Goal: Task Accomplishment & Management: Manage account settings

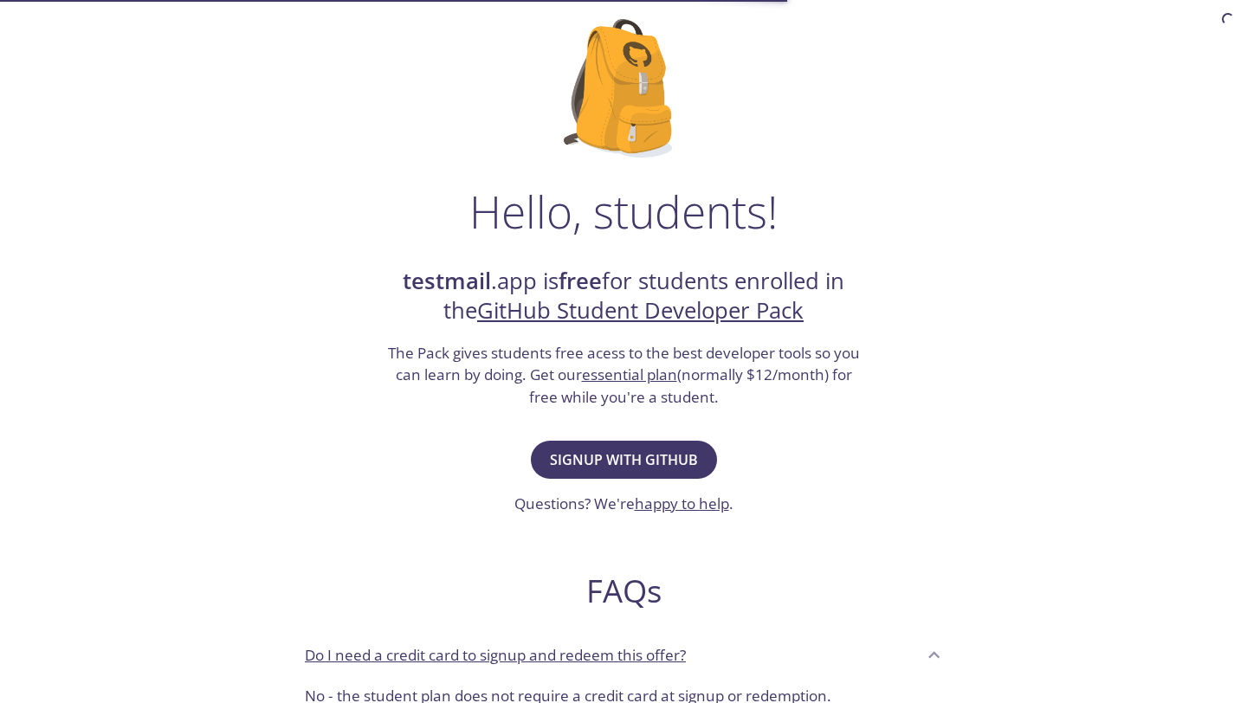
scroll to position [119, 0]
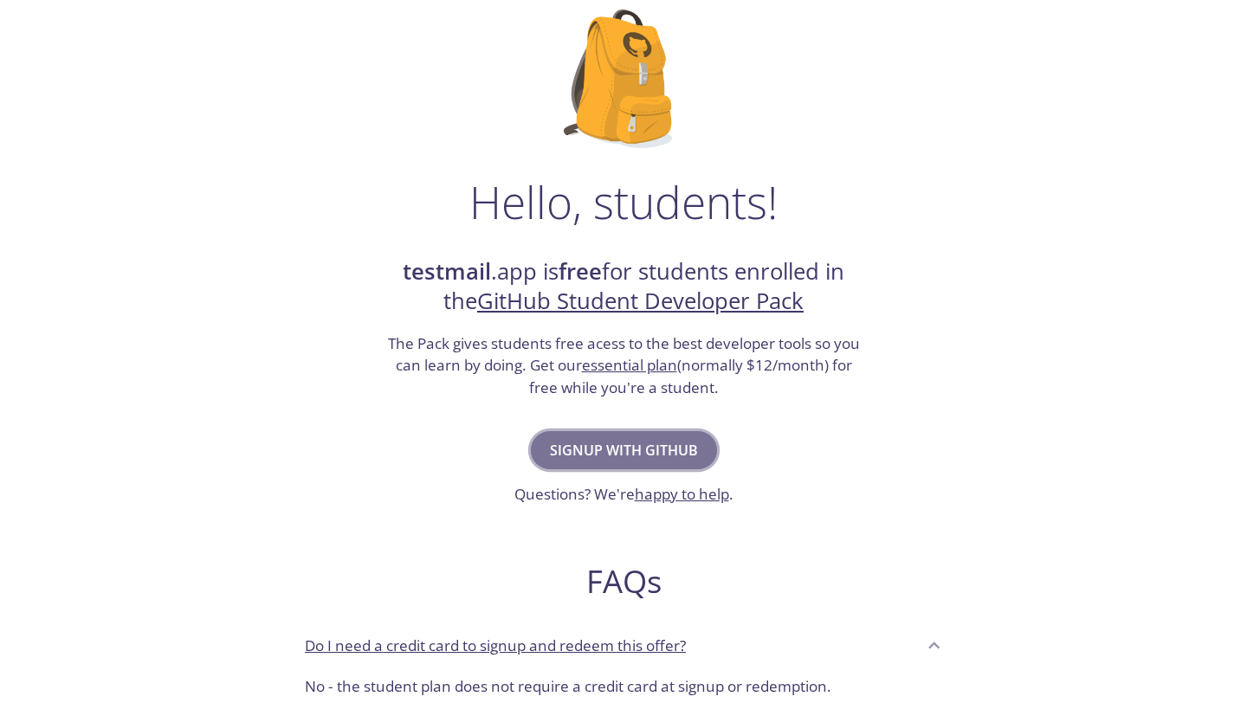
click at [639, 442] on span "Signup with GitHub" at bounding box center [624, 450] width 148 height 24
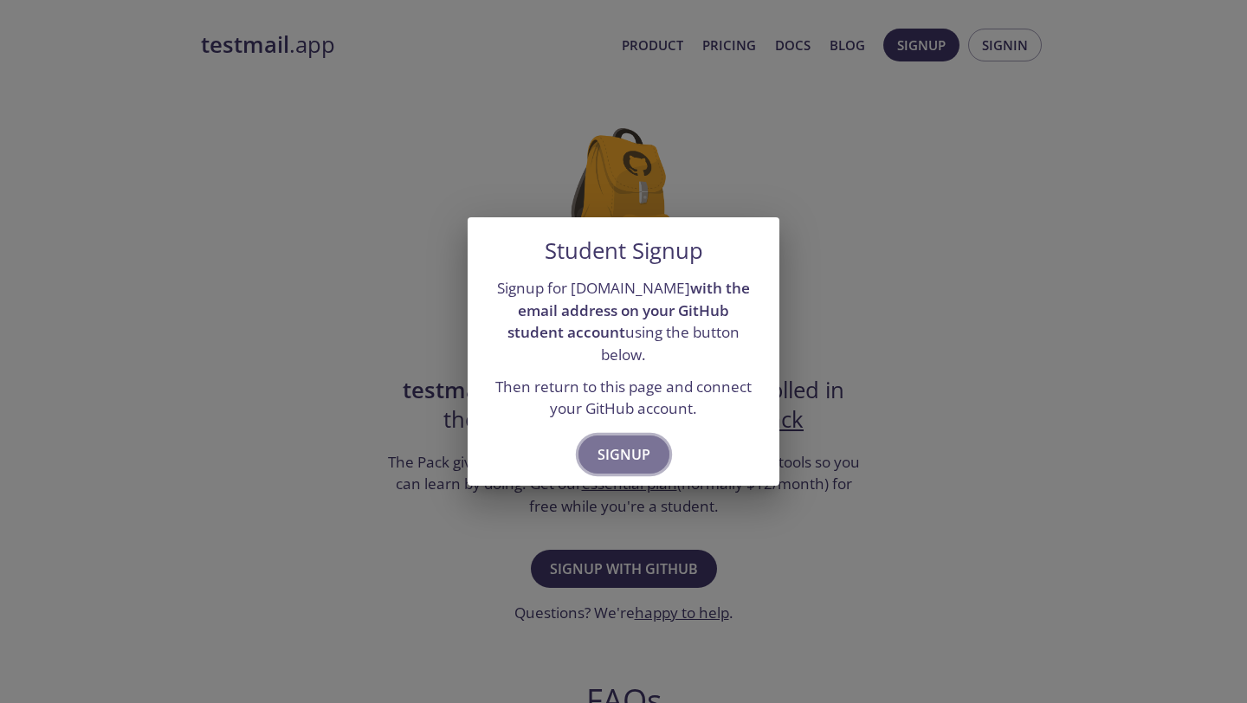
click at [639, 443] on span "Signup" at bounding box center [624, 455] width 53 height 24
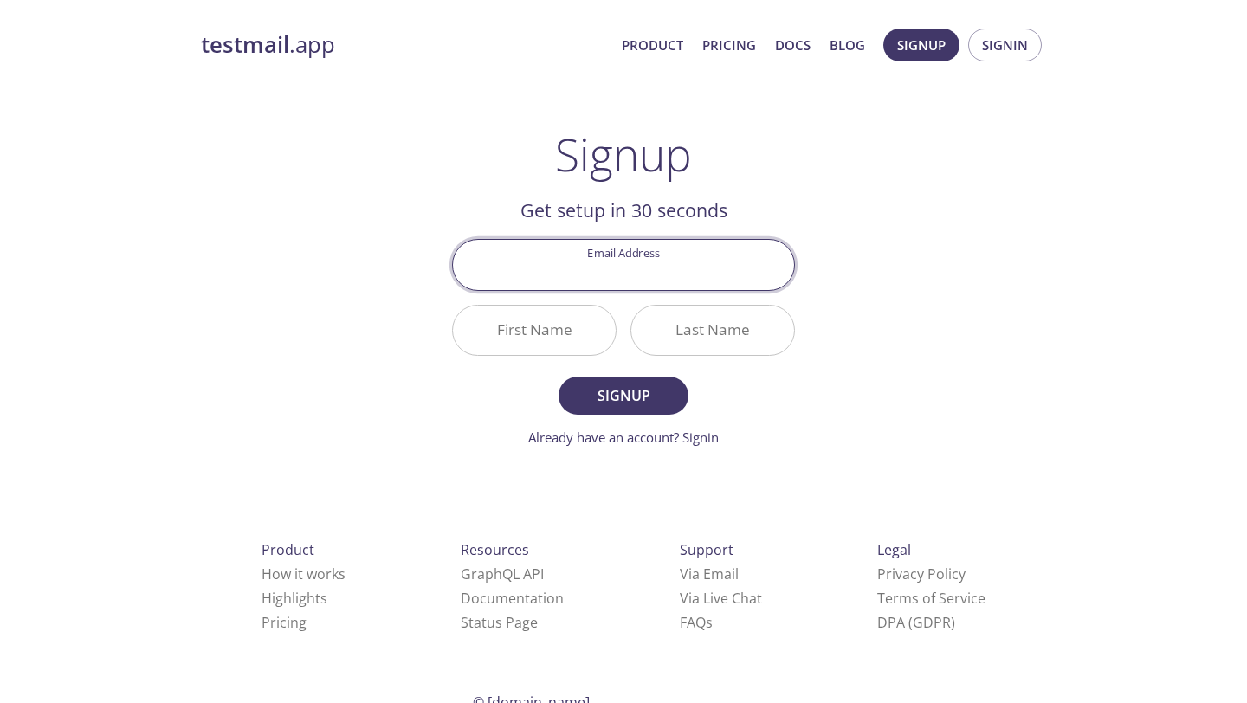
click at [638, 270] on input "Email Address" at bounding box center [623, 264] width 341 height 49
type input "[EMAIL_ADDRESS][DOMAIN_NAME]"
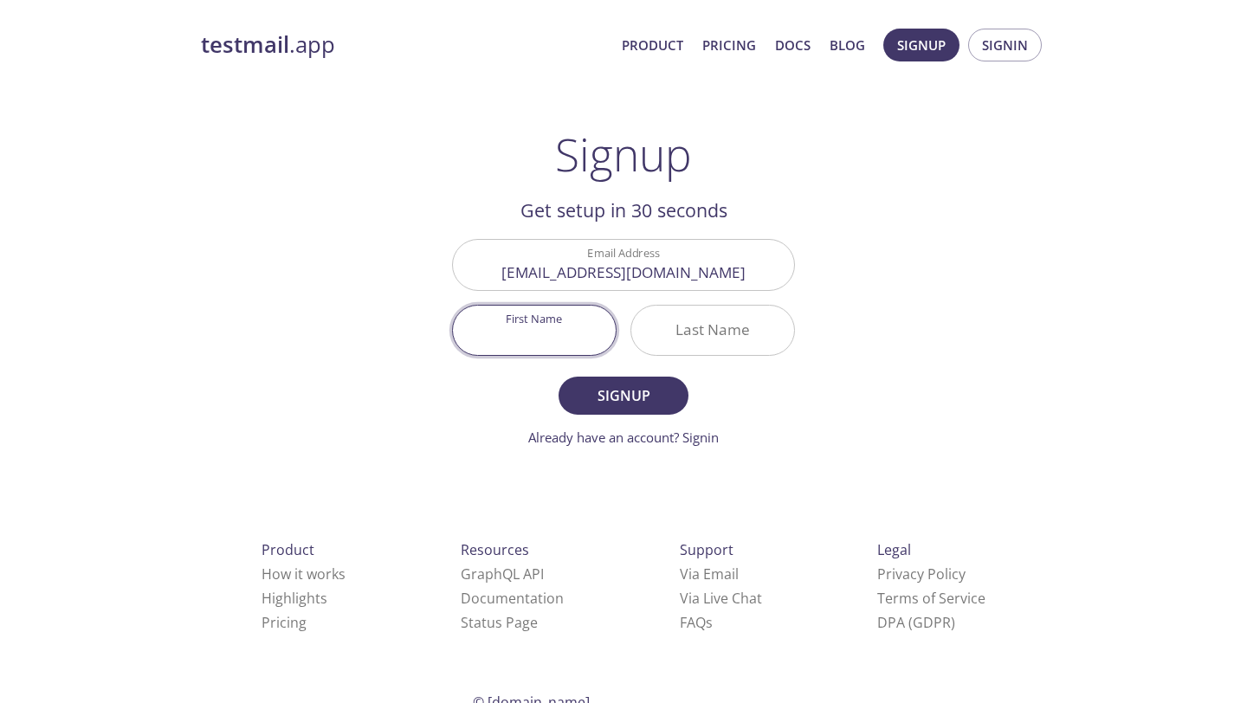
click at [572, 340] on input "First Name" at bounding box center [534, 330] width 163 height 49
type input "Eahea"
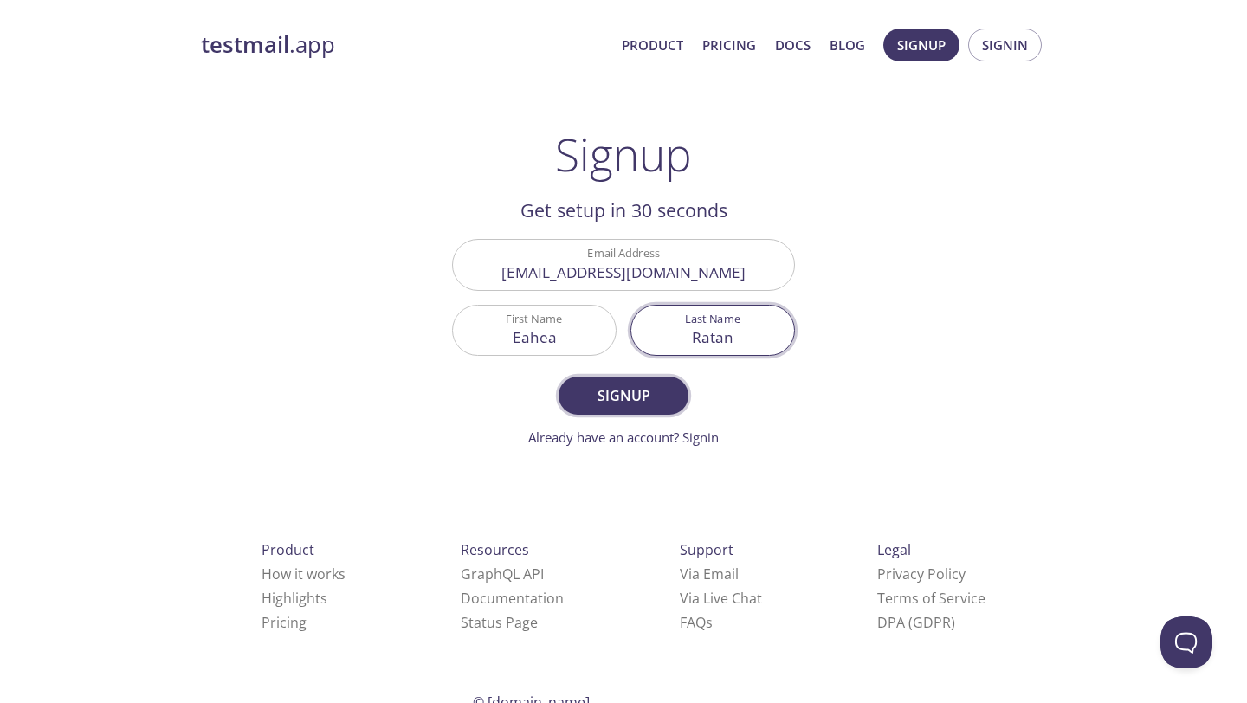
type input "Ratan"
click at [599, 384] on span "Signup" at bounding box center [624, 396] width 92 height 24
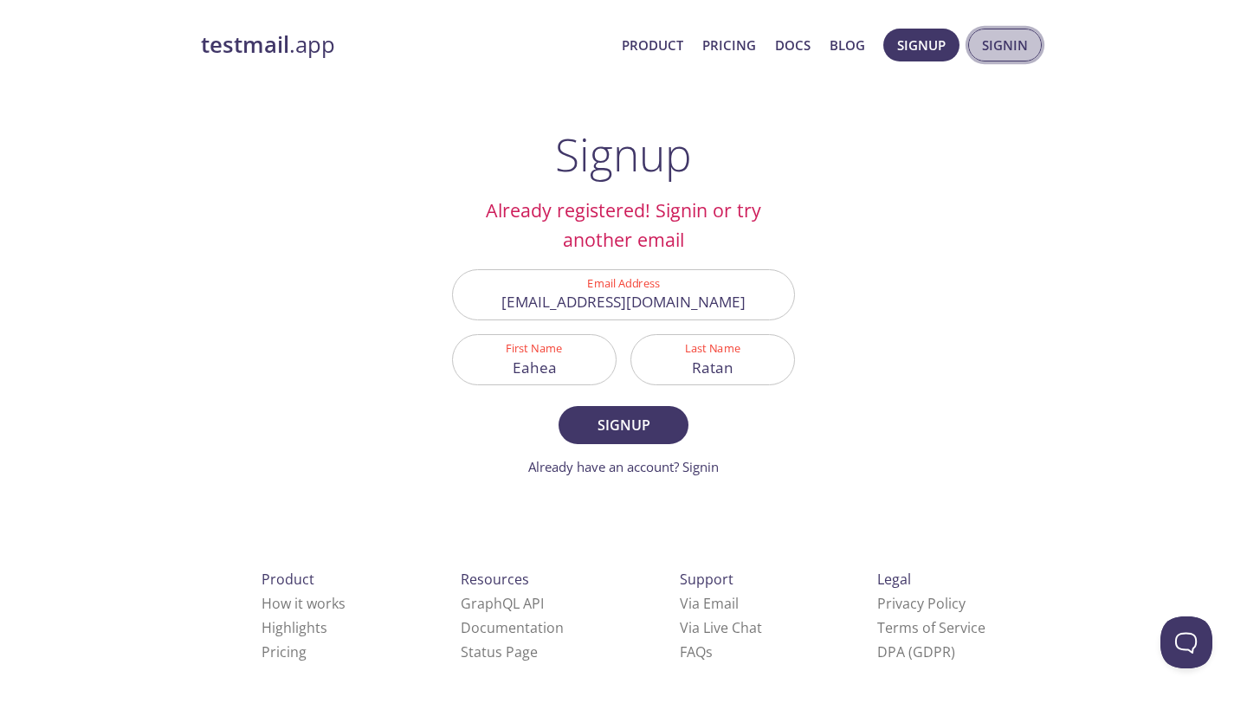
click at [997, 46] on span "Signin" at bounding box center [1005, 45] width 46 height 23
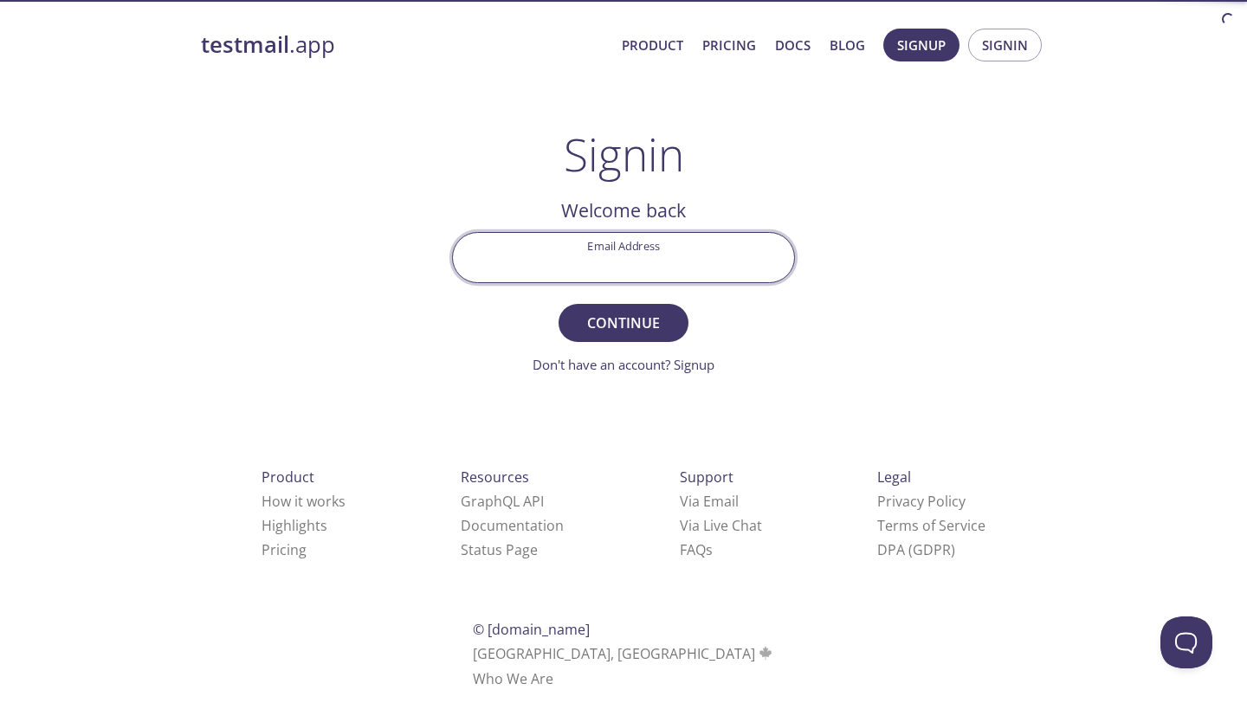
click at [660, 269] on input "Email Address" at bounding box center [623, 257] width 341 height 49
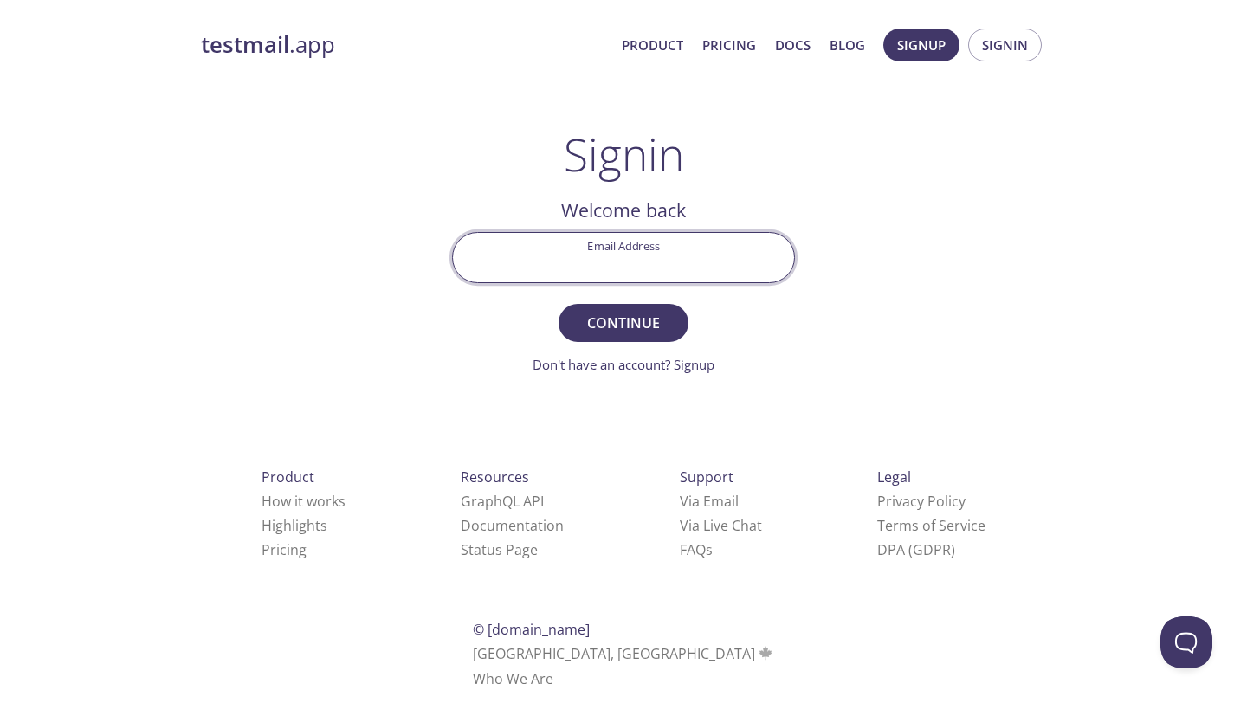
type input "[EMAIL_ADDRESS][DOMAIN_NAME]"
click at [642, 327] on span "Continue" at bounding box center [624, 323] width 92 height 24
click at [624, 256] on input "Signin Security Code" at bounding box center [623, 257] width 341 height 49
paste input "G7D1LAV"
type input "G7D1LAV"
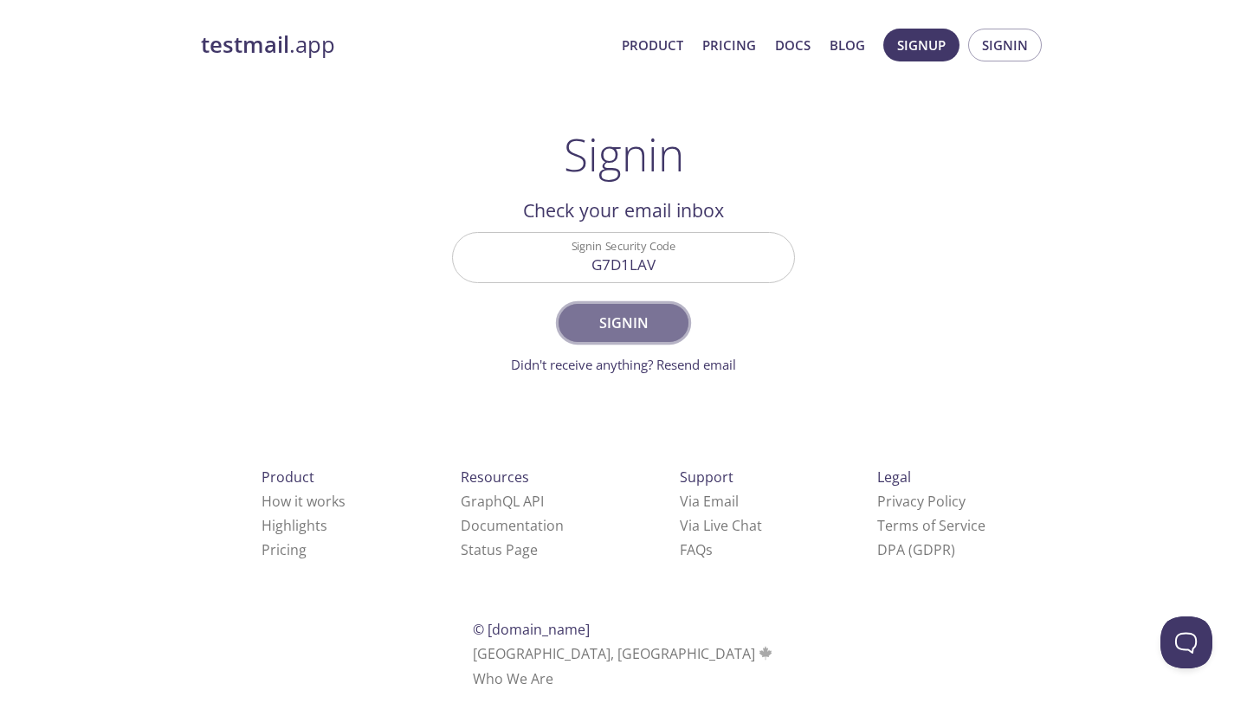
click at [618, 310] on button "Signin" at bounding box center [624, 323] width 130 height 38
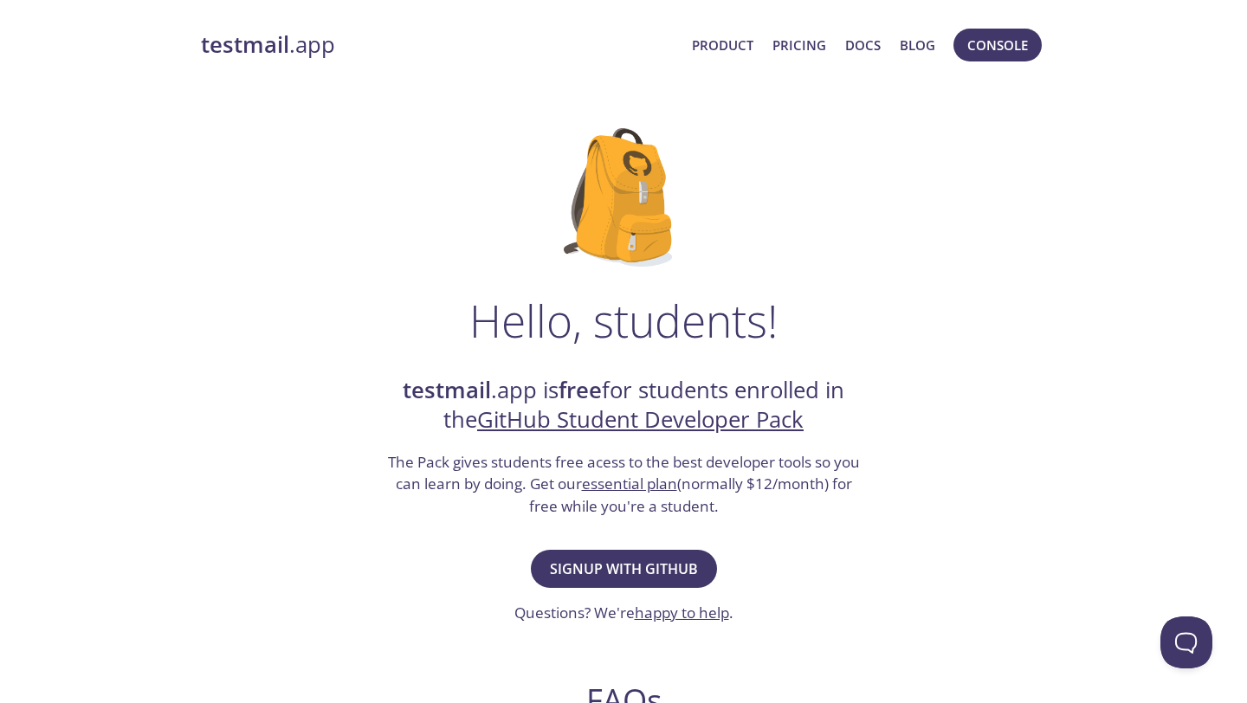
scroll to position [13, 0]
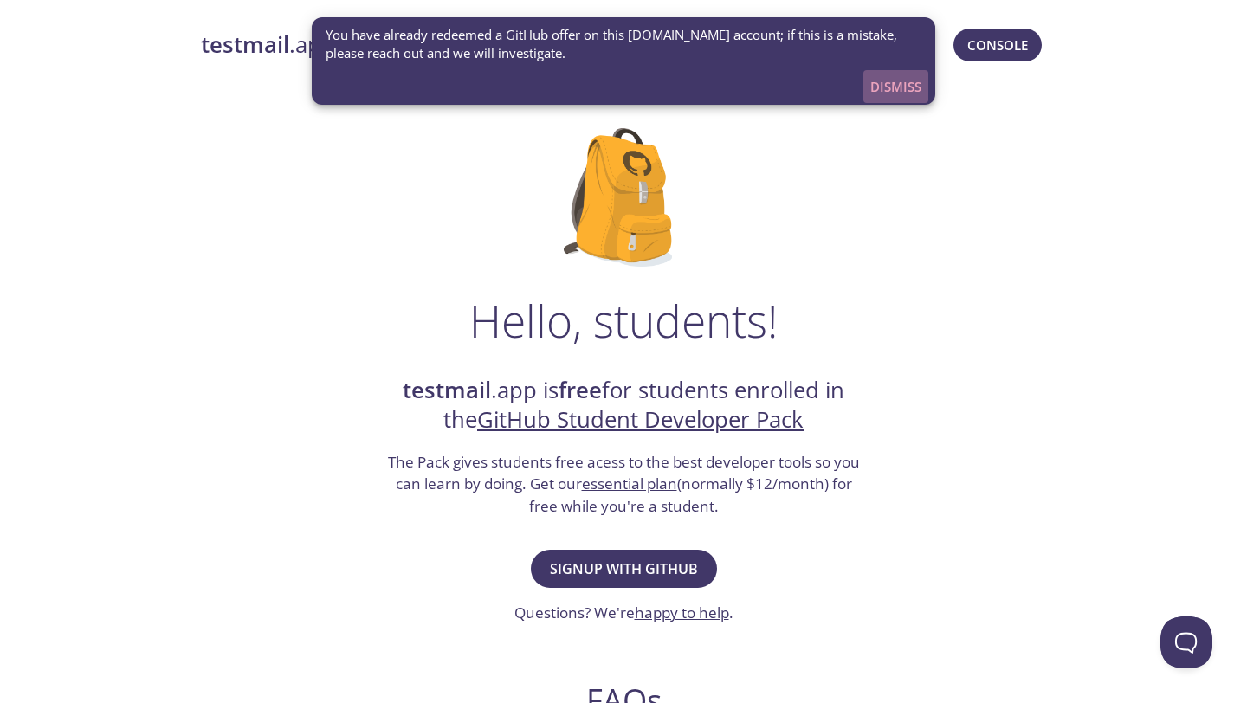
click at [899, 87] on span "Dismiss" at bounding box center [895, 86] width 51 height 23
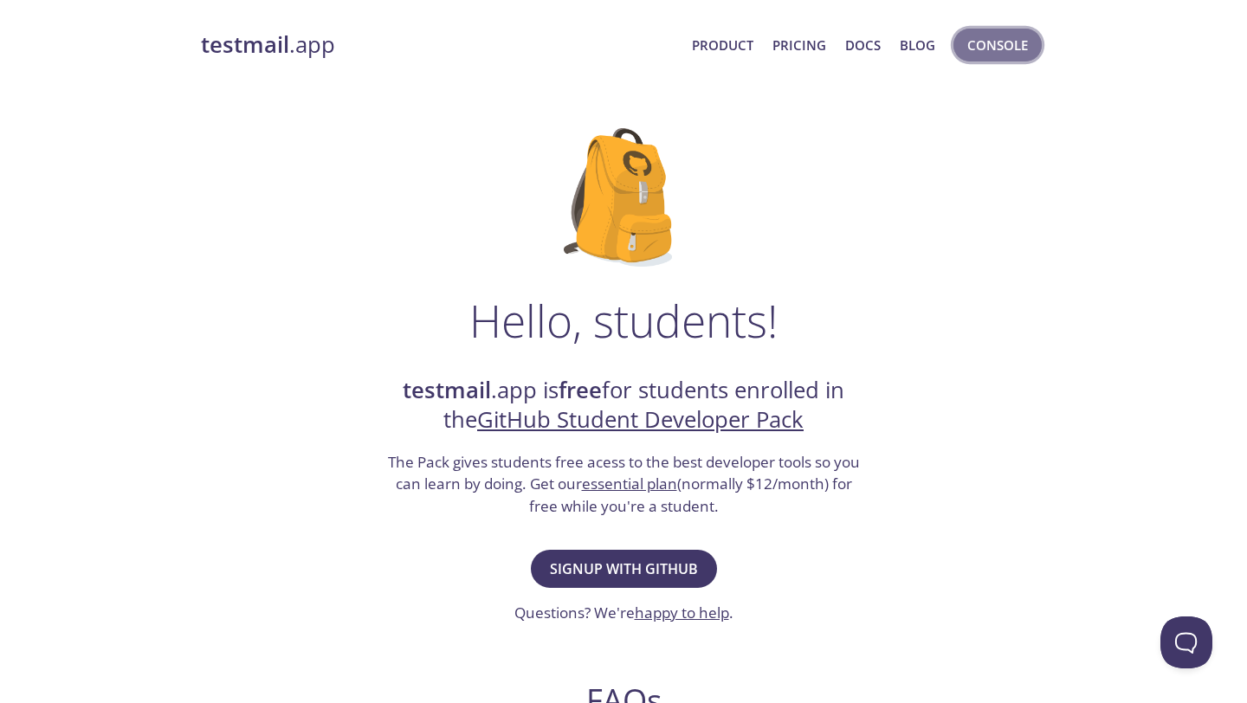
click at [986, 39] on span "Console" at bounding box center [997, 45] width 61 height 23
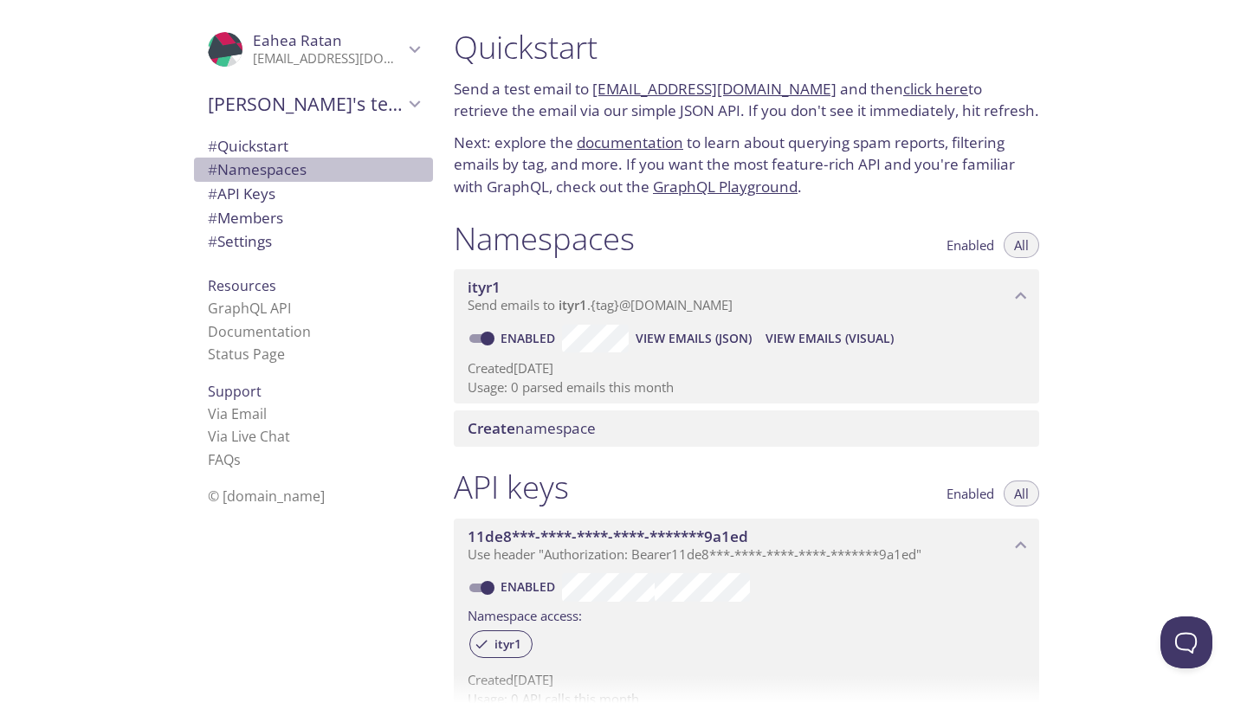
click at [274, 171] on span "# Namespaces" at bounding box center [257, 169] width 99 height 20
click at [272, 149] on span "# Quickstart" at bounding box center [248, 146] width 81 height 20
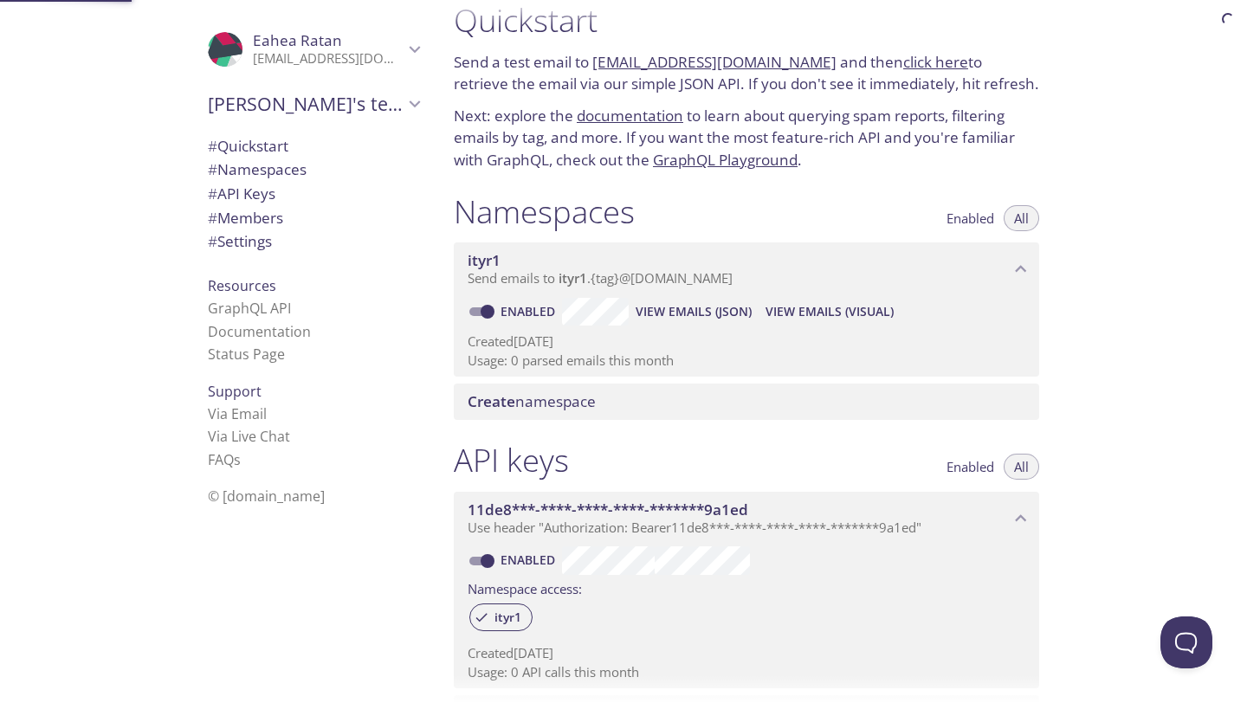
scroll to position [28, 0]
click at [281, 210] on span "# Members" at bounding box center [245, 218] width 75 height 20
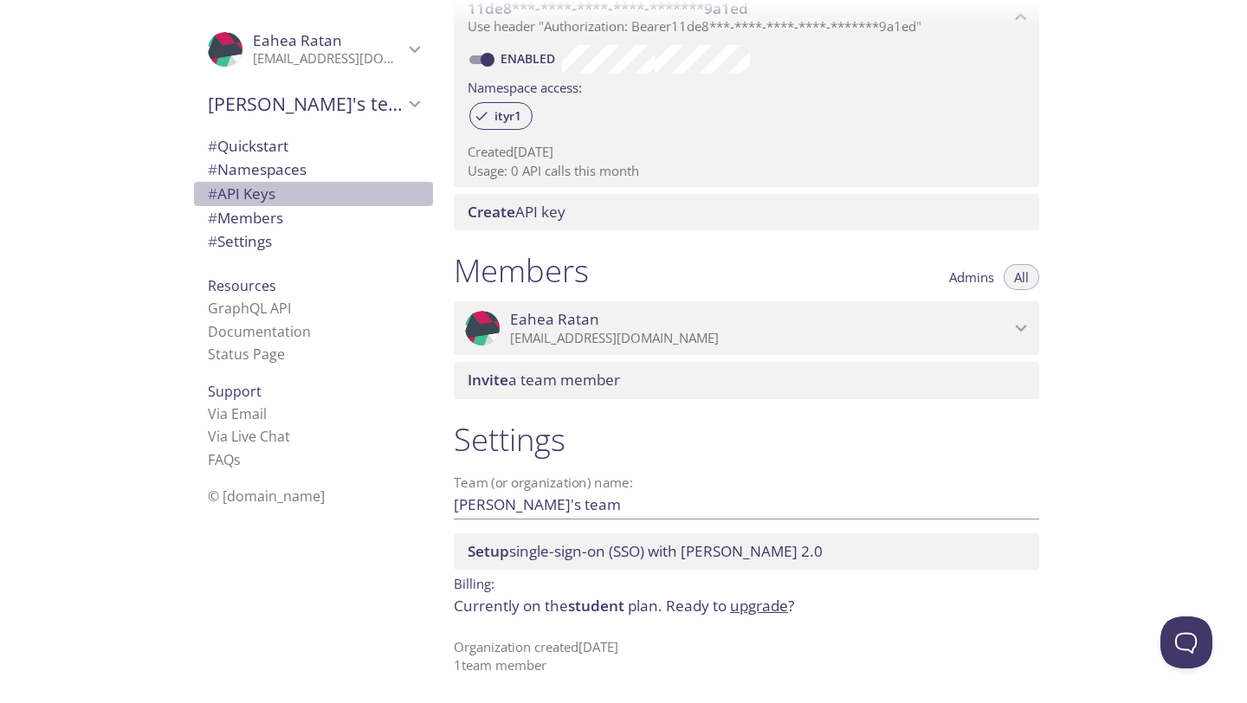
click at [279, 200] on span "# API Keys" at bounding box center [313, 194] width 211 height 23
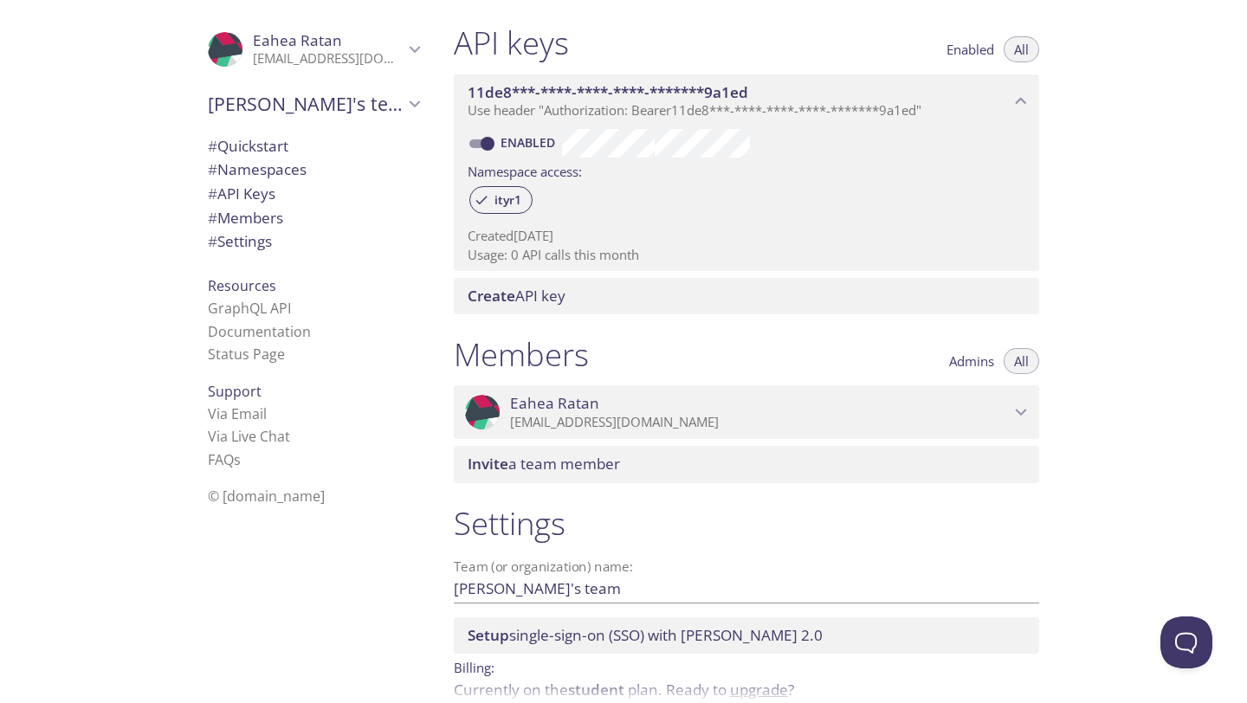
scroll to position [446, 0]
click at [354, 246] on span "# Settings" at bounding box center [313, 241] width 211 height 23
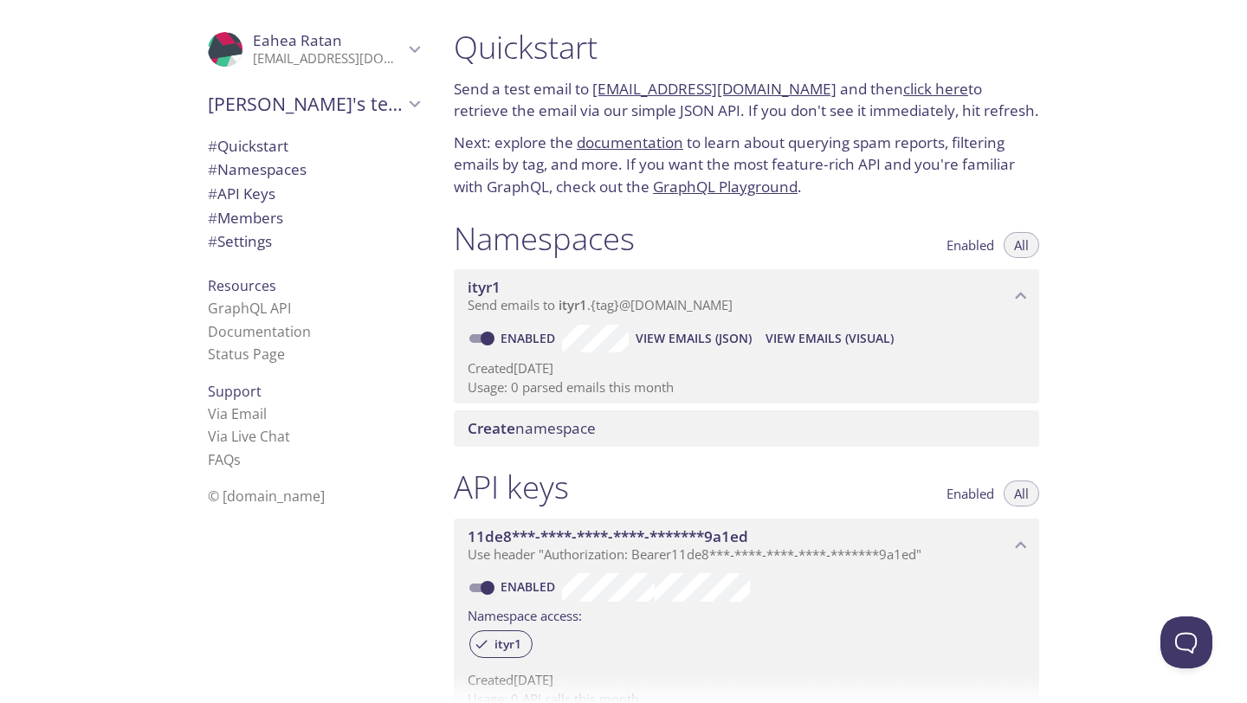
click at [979, 245] on span "Enabled" at bounding box center [971, 245] width 48 height 0
click at [1026, 245] on span "All" at bounding box center [1021, 245] width 15 height 0
drag, startPoint x: 975, startPoint y: 249, endPoint x: 987, endPoint y: 248, distance: 11.3
click at [978, 245] on span "Enabled" at bounding box center [971, 245] width 48 height 0
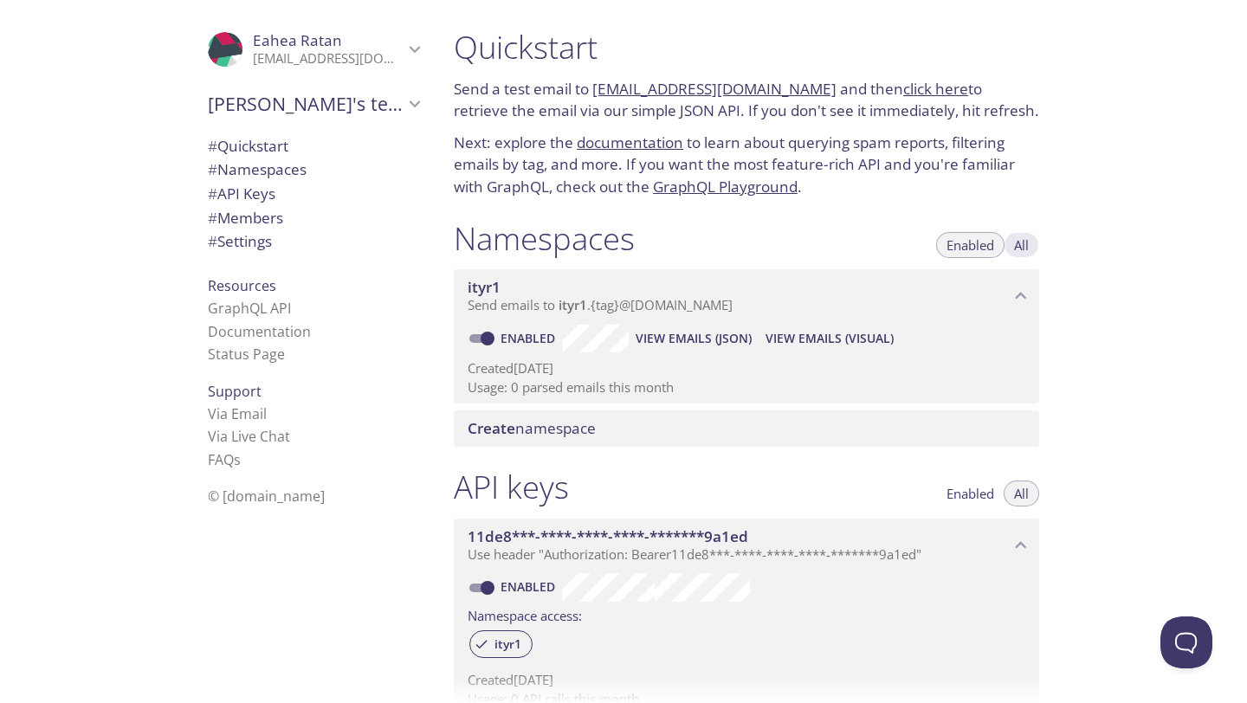
click at [1016, 245] on span "All" at bounding box center [1021, 245] width 15 height 0
click at [888, 233] on div "Namespaces Enabled All" at bounding box center [747, 240] width 586 height 43
click at [730, 366] on p "Created 24 Oct 2024" at bounding box center [747, 368] width 558 height 18
click at [681, 337] on span "View Emails (JSON)" at bounding box center [694, 338] width 116 height 21
click at [684, 245] on div "Namespaces Enabled All" at bounding box center [747, 240] width 586 height 43
